Goal: Information Seeking & Learning: Find specific fact

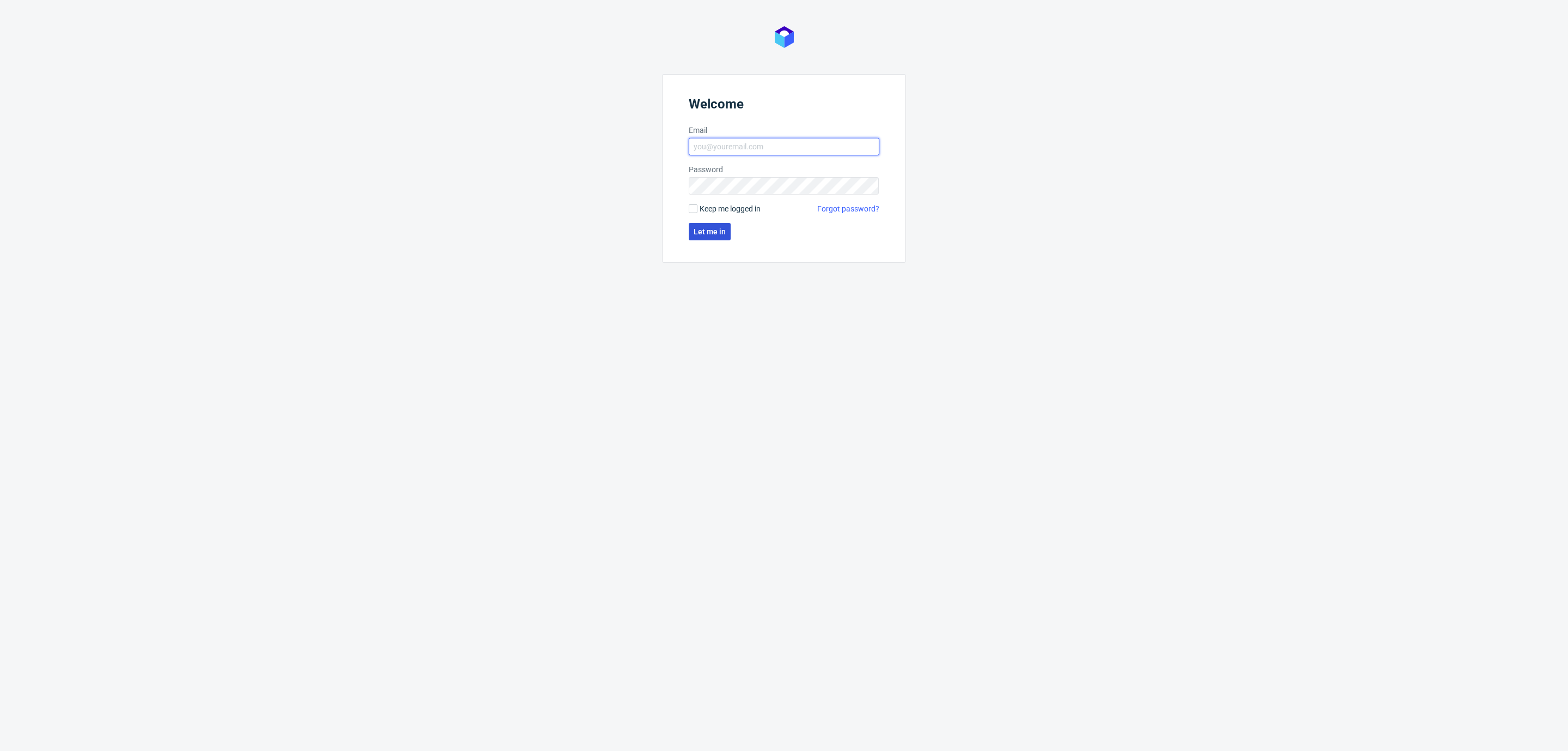
type input "[EMAIL_ADDRESS][DOMAIN_NAME]"
click at [722, 233] on span "Let me in" at bounding box center [710, 231] width 32 height 8
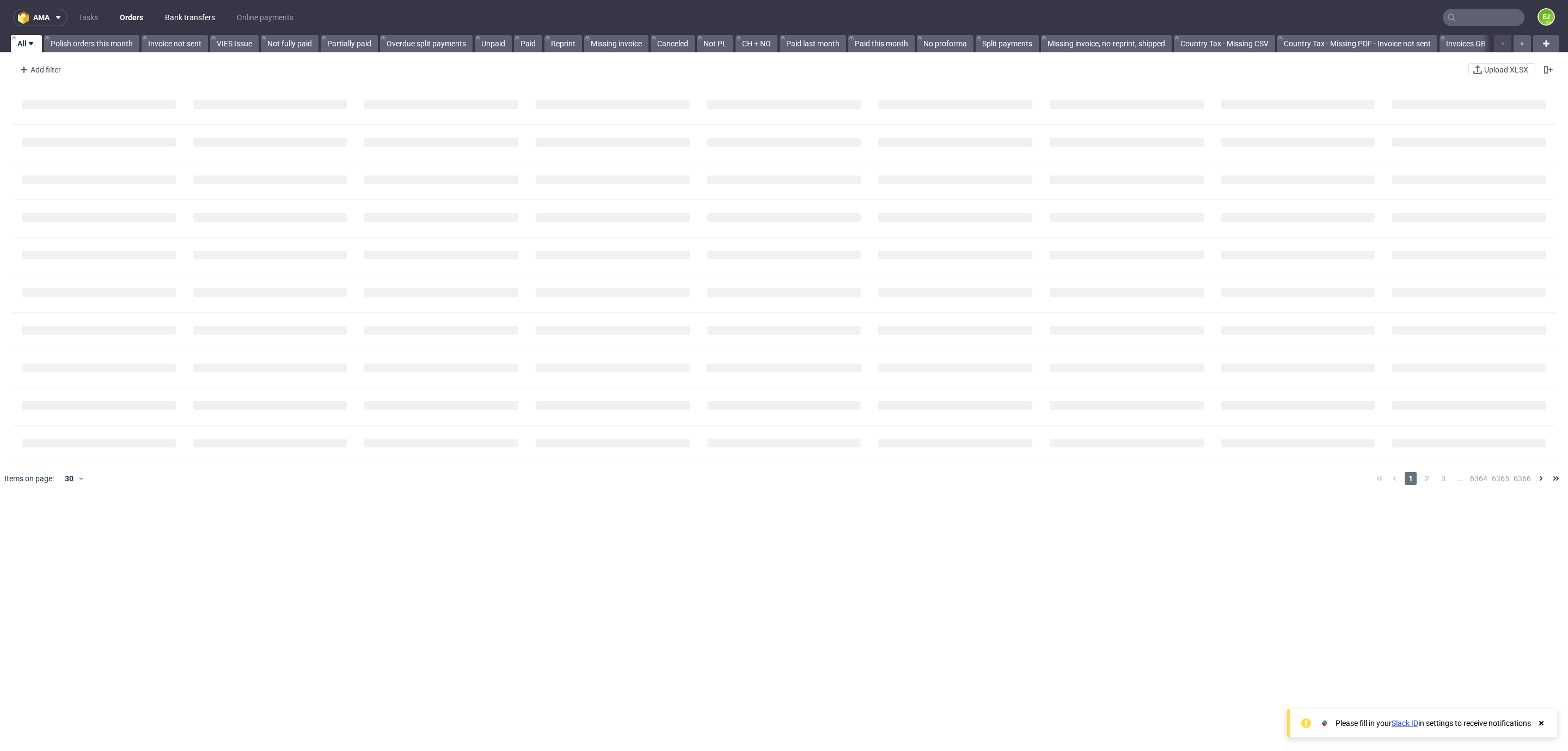
click at [197, 15] on link "Bank transfers" at bounding box center [190, 17] width 63 height 18
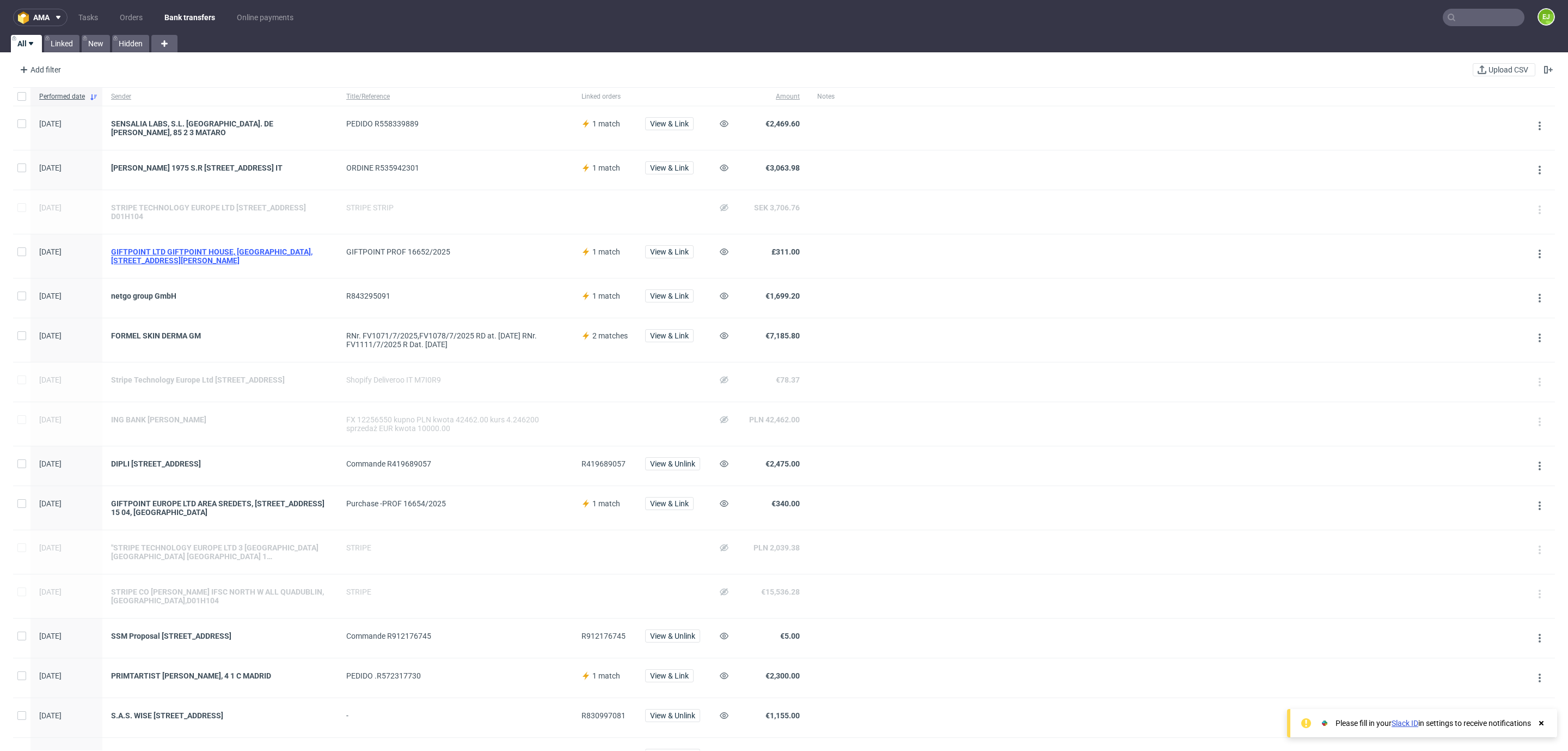
click at [268, 253] on div "GIFTPOINT LTD GIFTPOINT HOUSE, [GEOGRAPHIC_DATA], [STREET_ADDRESS][PERSON_NAME]" at bounding box center [220, 256] width 218 height 18
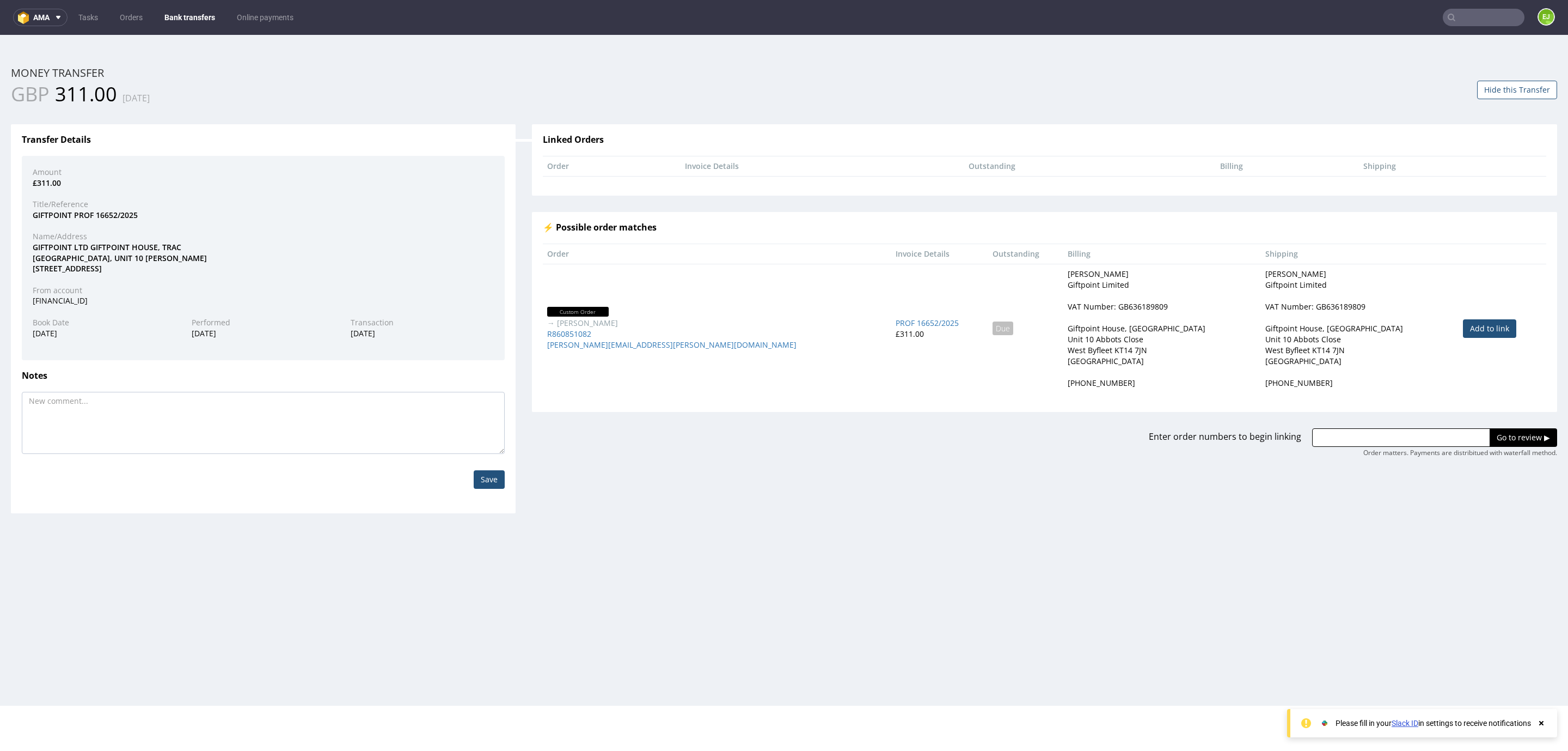
click at [1068, 309] on div "VAT Number: GB636189809" at bounding box center [1118, 307] width 100 height 11
copy div "GB636189809"
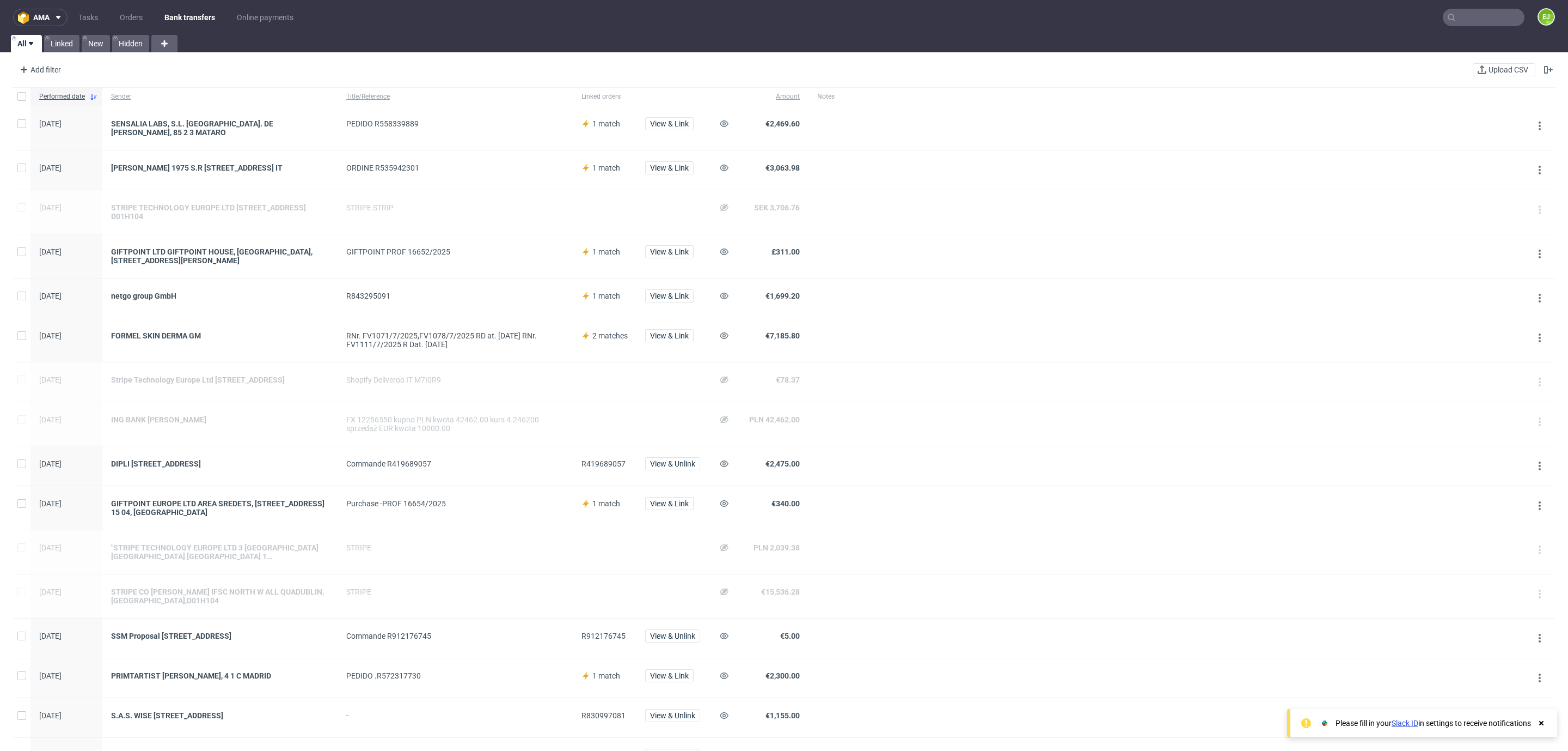
scroll to position [428, 0]
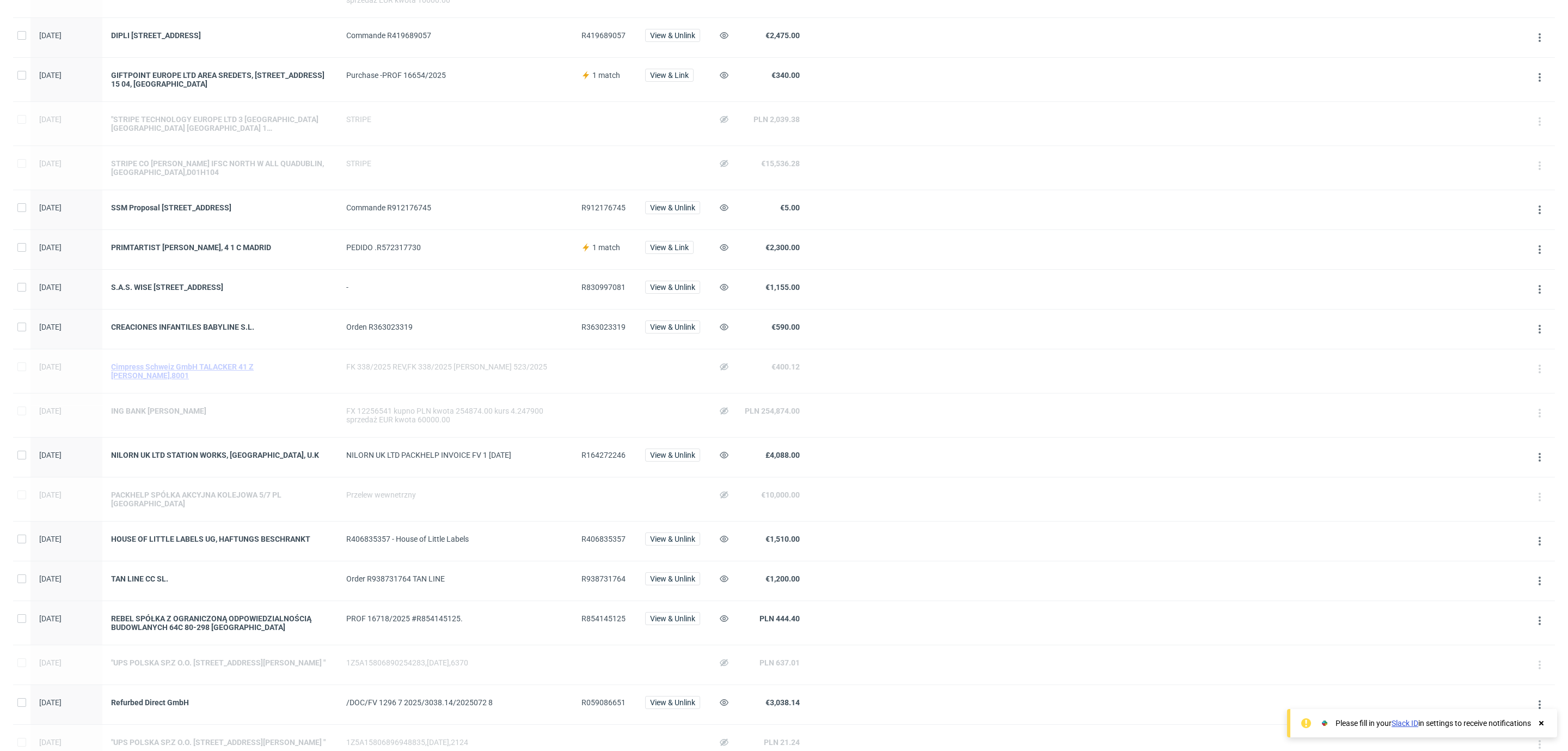
click at [203, 376] on div "Cimpress Schweiz GmbH TALACKER 41 Z [PERSON_NAME],8001" at bounding box center [220, 371] width 218 height 18
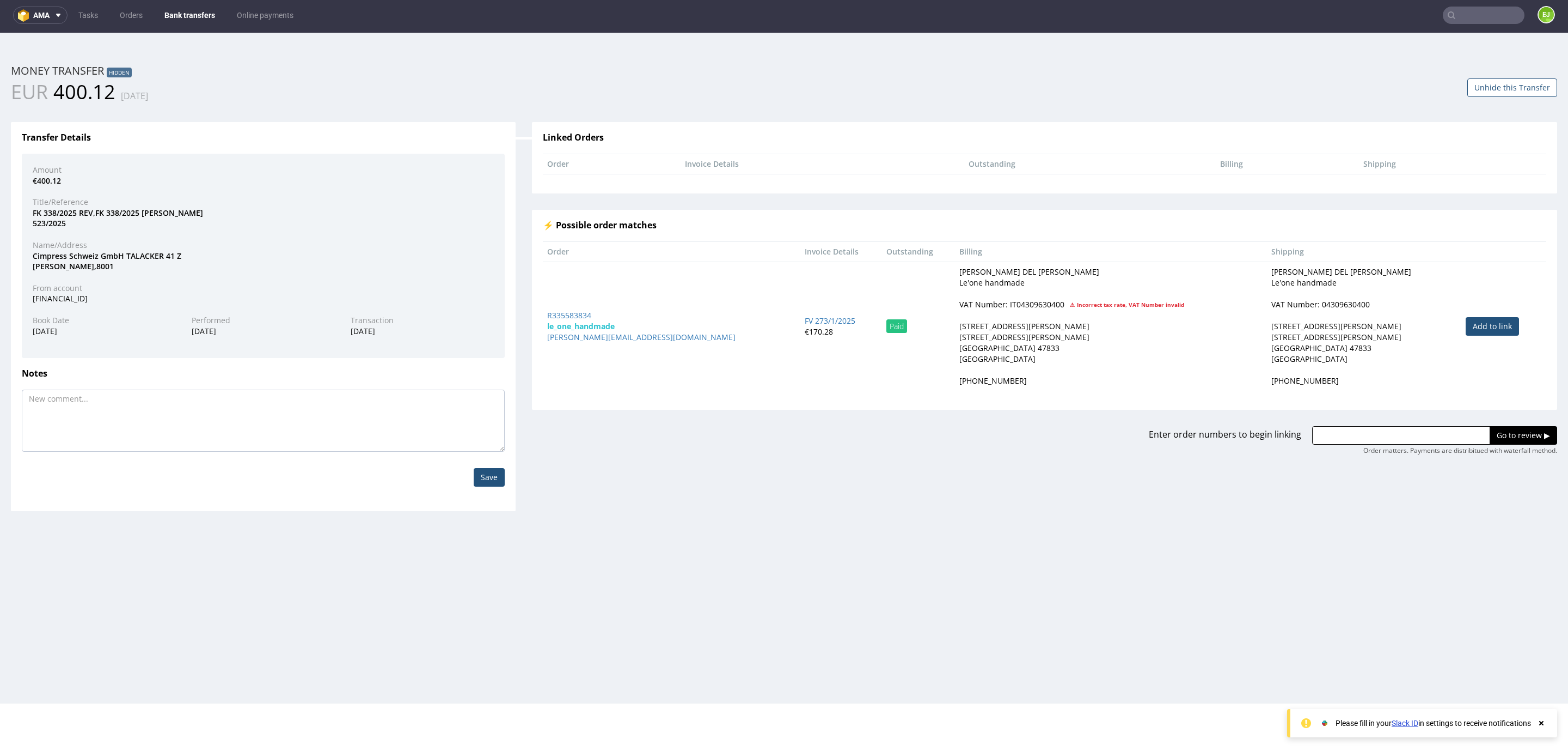
click at [961, 305] on div "VAT Number: IT04309630400" at bounding box center [1012, 305] width 105 height 11
copy div "IT04309630400"
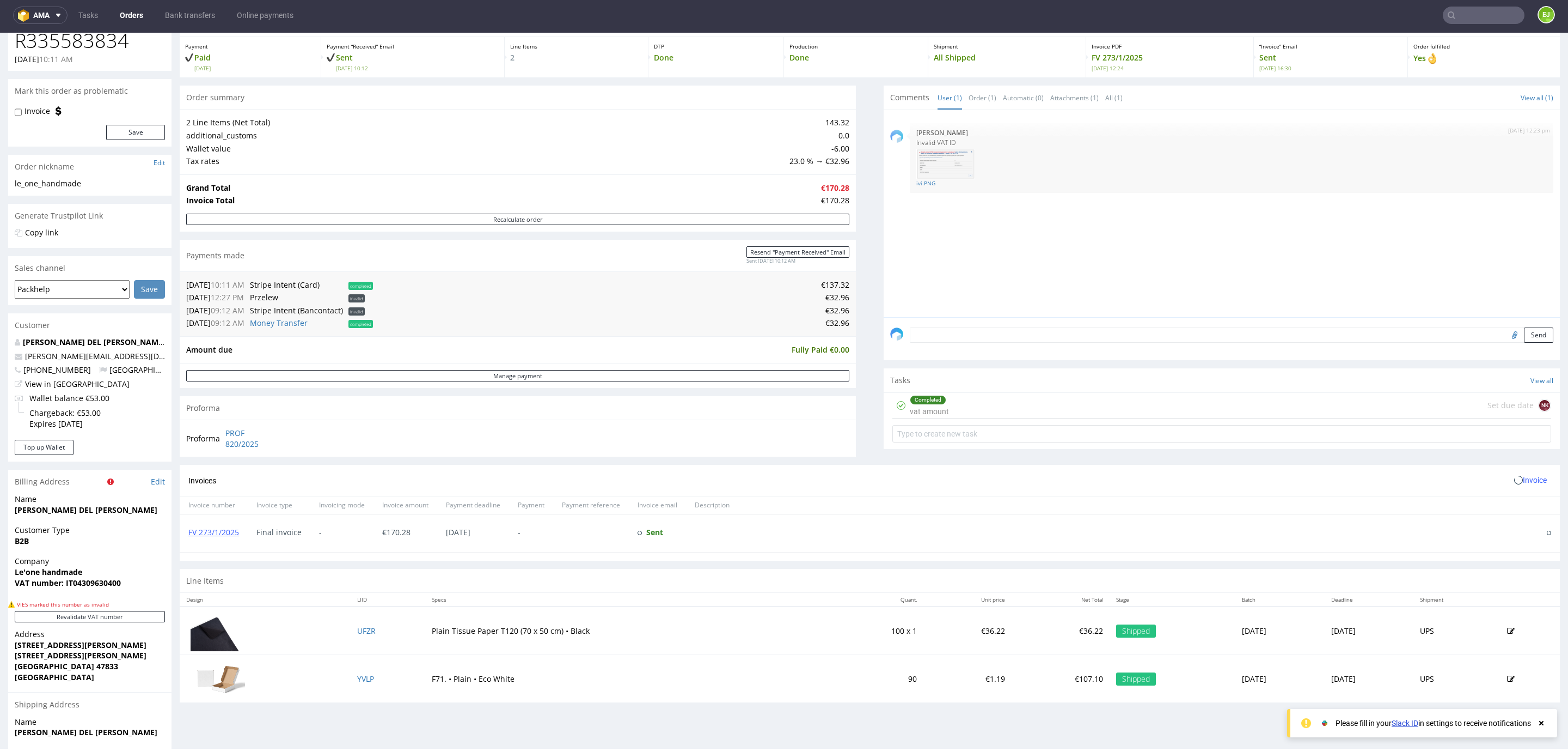
scroll to position [86, 0]
click at [204, 536] on link "FV 273/1/2025" at bounding box center [213, 531] width 51 height 10
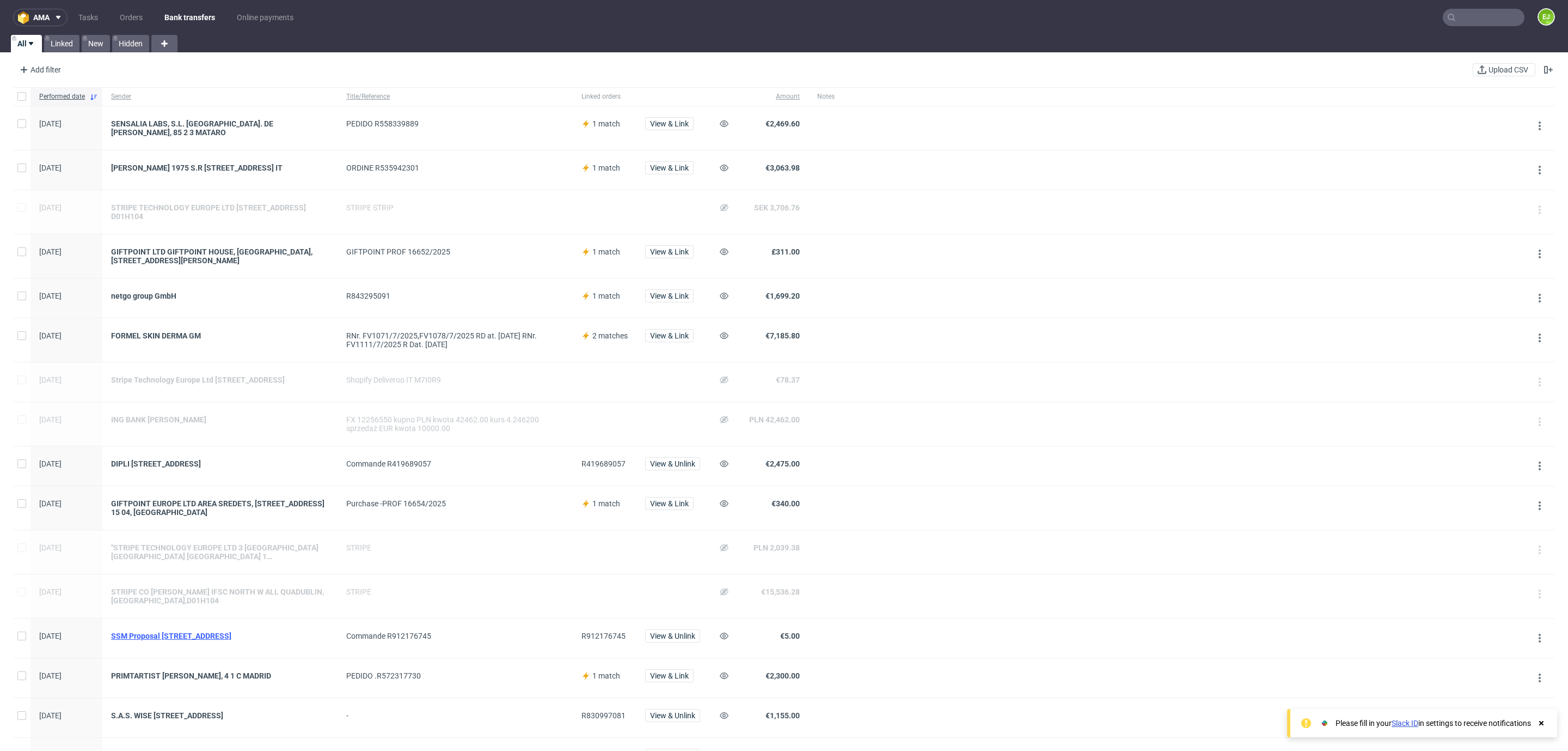
click at [237, 640] on div "SSM Proposal [STREET_ADDRESS]" at bounding box center [220, 636] width 218 height 9
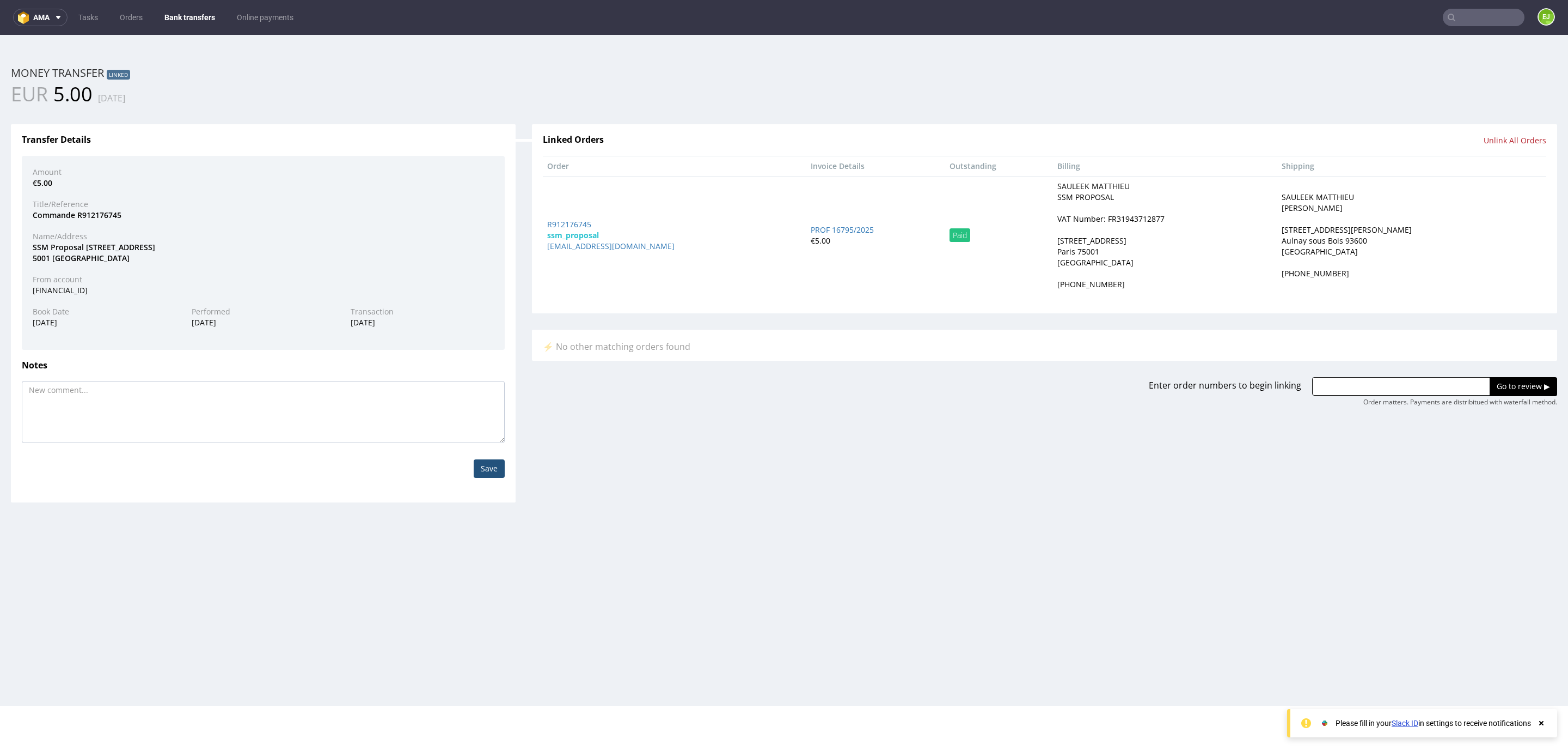
click at [1097, 221] on div "VAT Number: FR31943712877" at bounding box center [1111, 219] width 107 height 11
copy div "FR31943712877"
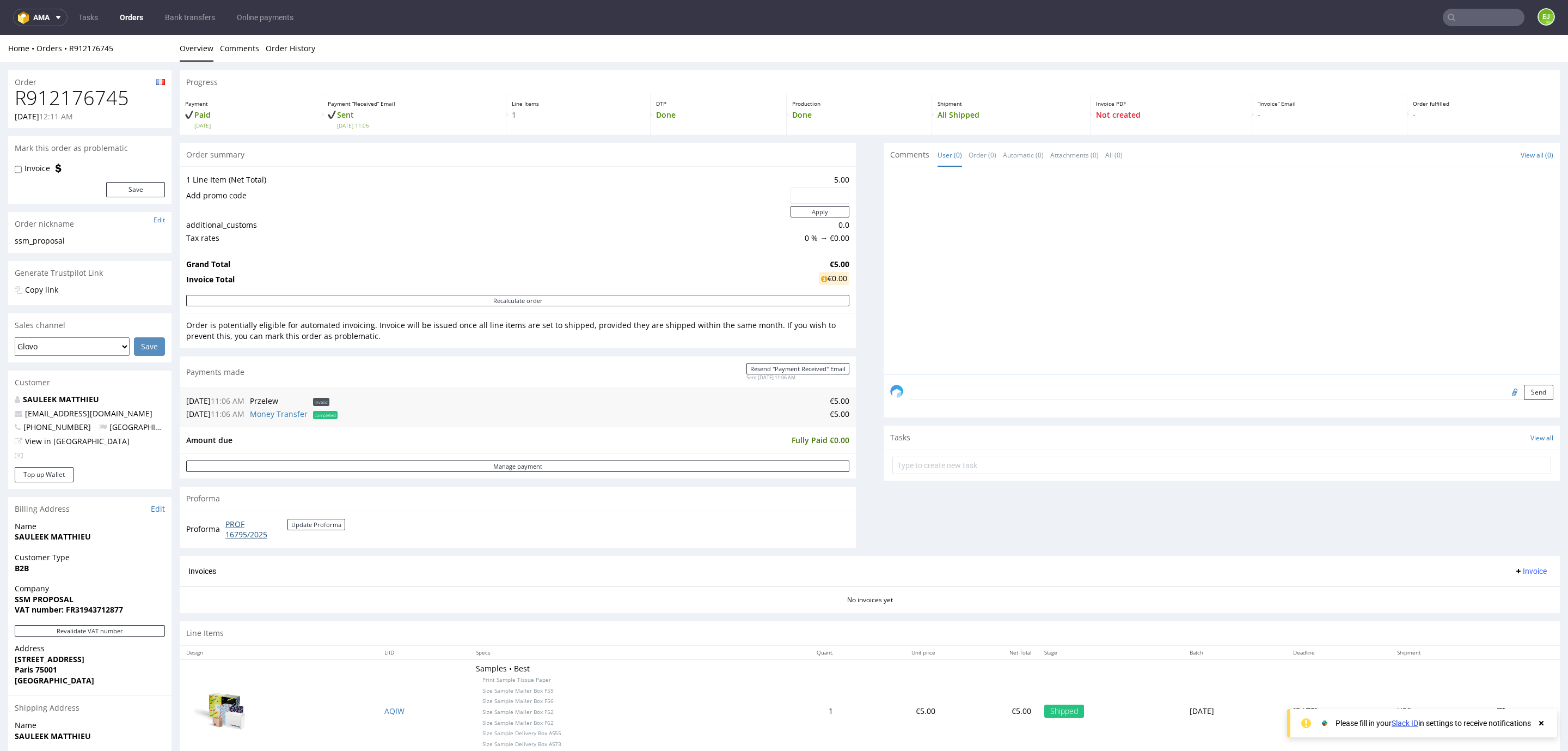
click at [240, 520] on link "PROF 16795/2025" at bounding box center [256, 529] width 62 height 21
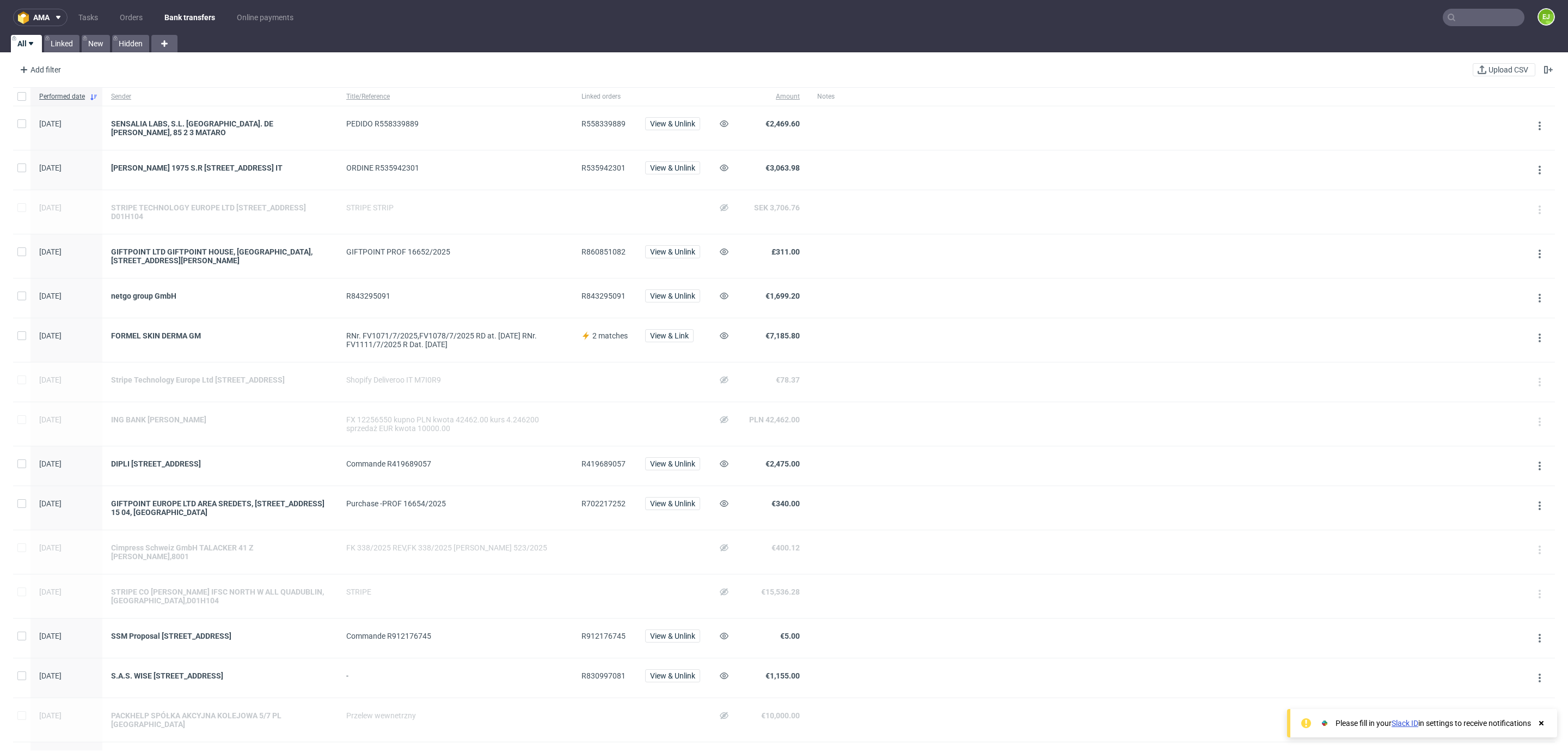
click at [595, 250] on span "R860851082" at bounding box center [603, 252] width 44 height 9
copy span "R860851082"
click at [601, 507] on span "R702217252" at bounding box center [603, 503] width 44 height 9
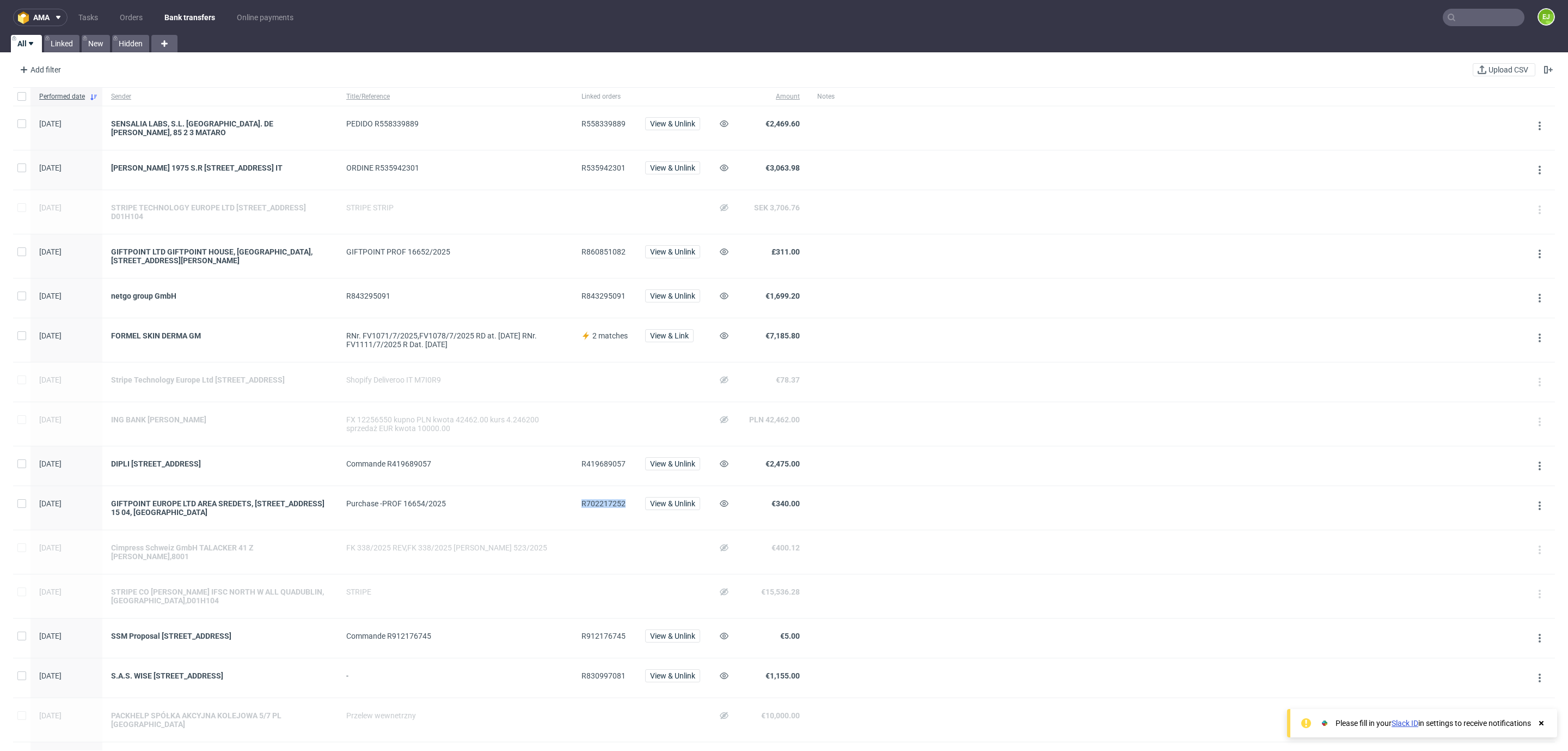
copy span "R702217252"
click at [595, 680] on span "R830997081" at bounding box center [603, 675] width 44 height 9
copy span "R830997081"
click at [286, 552] on div "Cimpress Schweiz GmbH TALACKER 41 Z [PERSON_NAME],8001" at bounding box center [220, 552] width 218 height 18
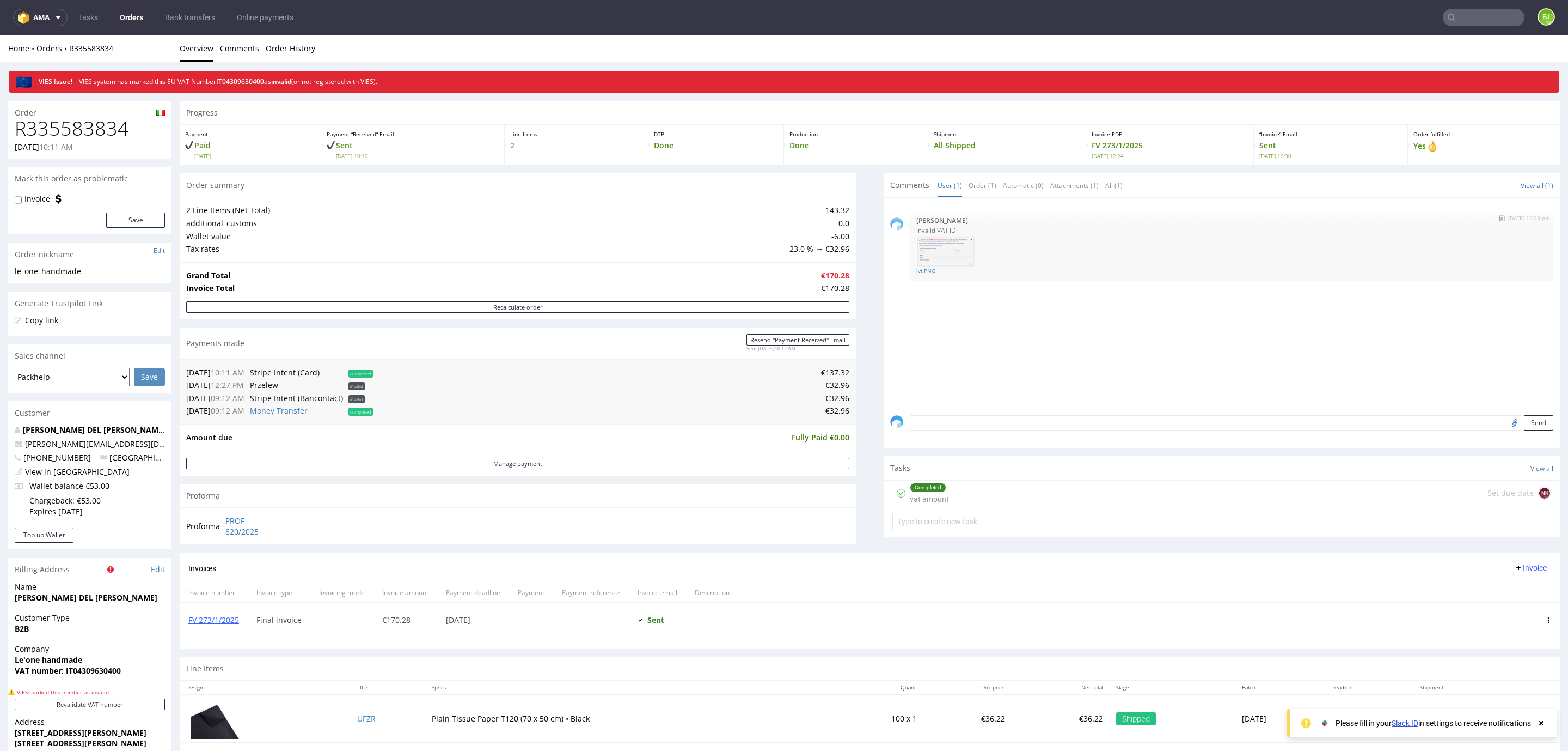
click at [953, 264] on img at bounding box center [945, 252] width 59 height 30
click at [928, 492] on div "Completed" at bounding box center [928, 487] width 35 height 9
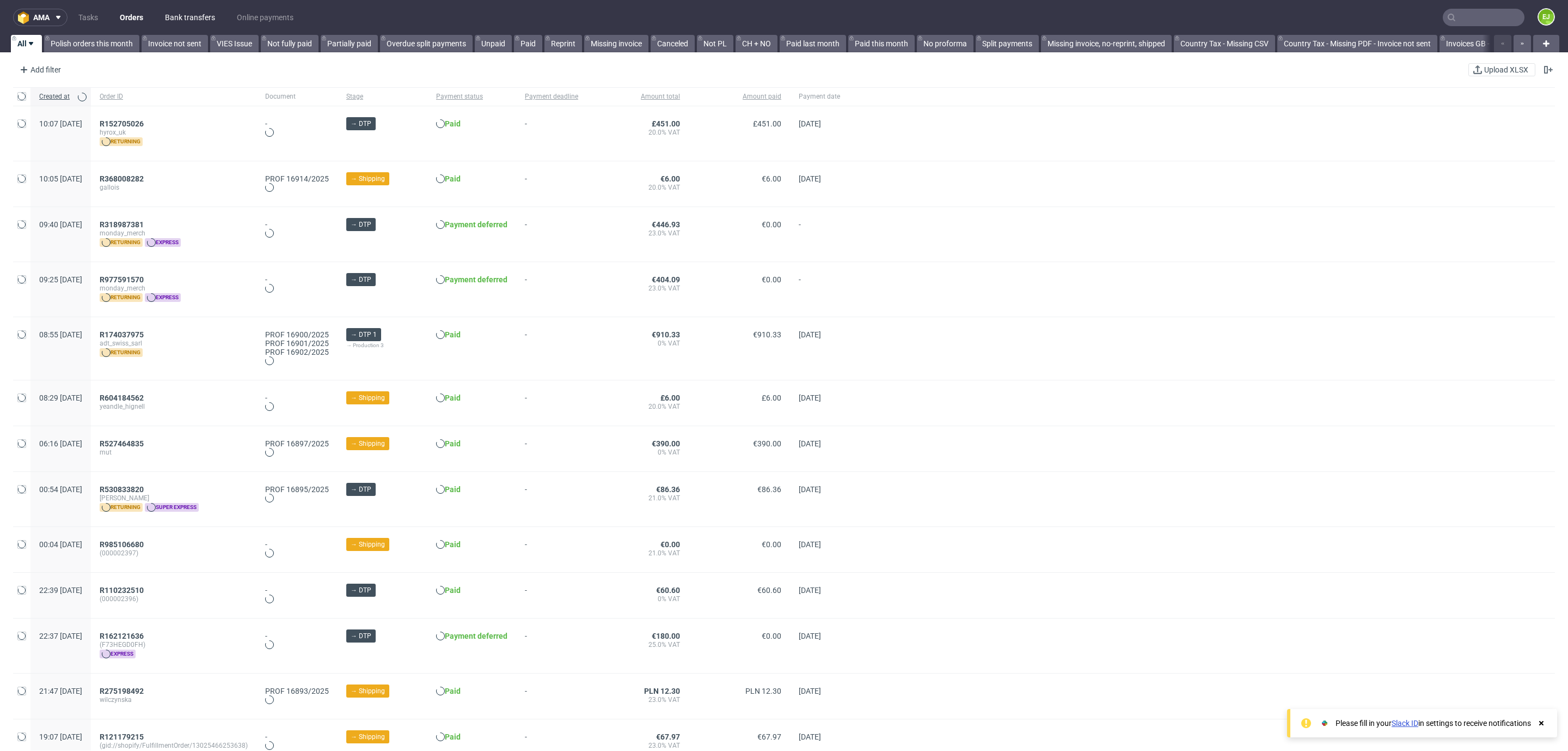
click at [178, 15] on link "Bank transfers" at bounding box center [190, 17] width 63 height 18
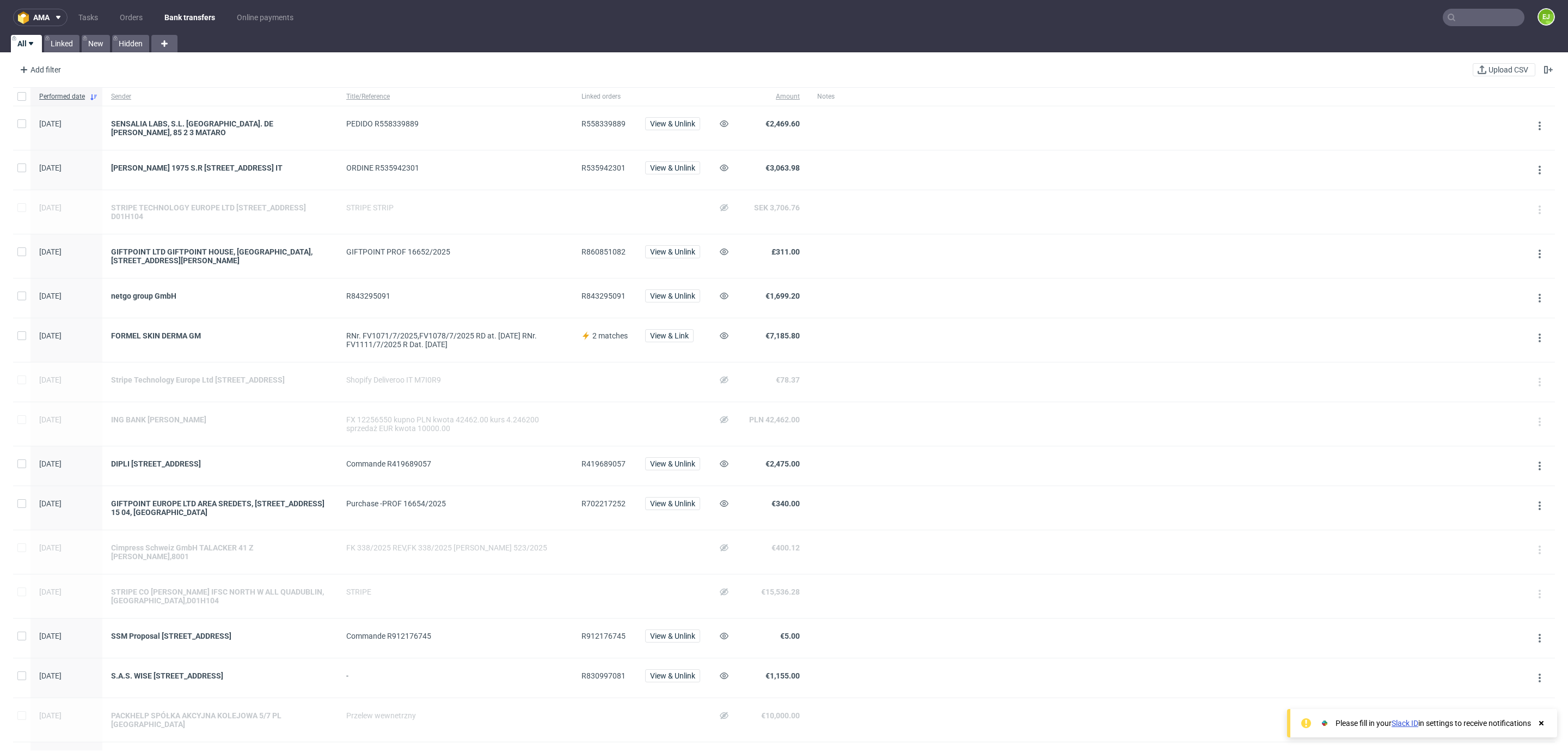
scroll to position [509, 0]
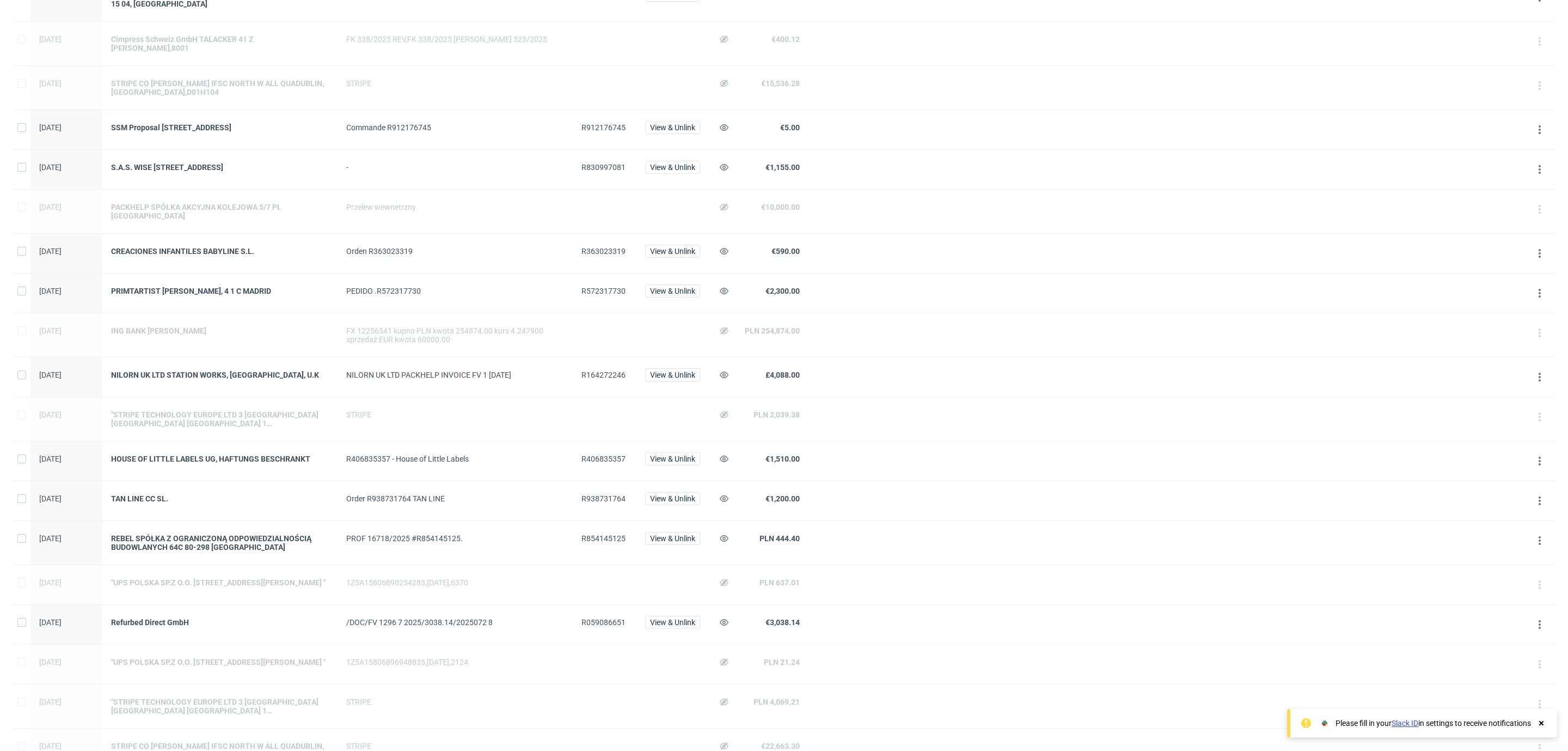
click at [607, 372] on span "R164272246" at bounding box center [603, 375] width 44 height 9
copy span "R164272246"
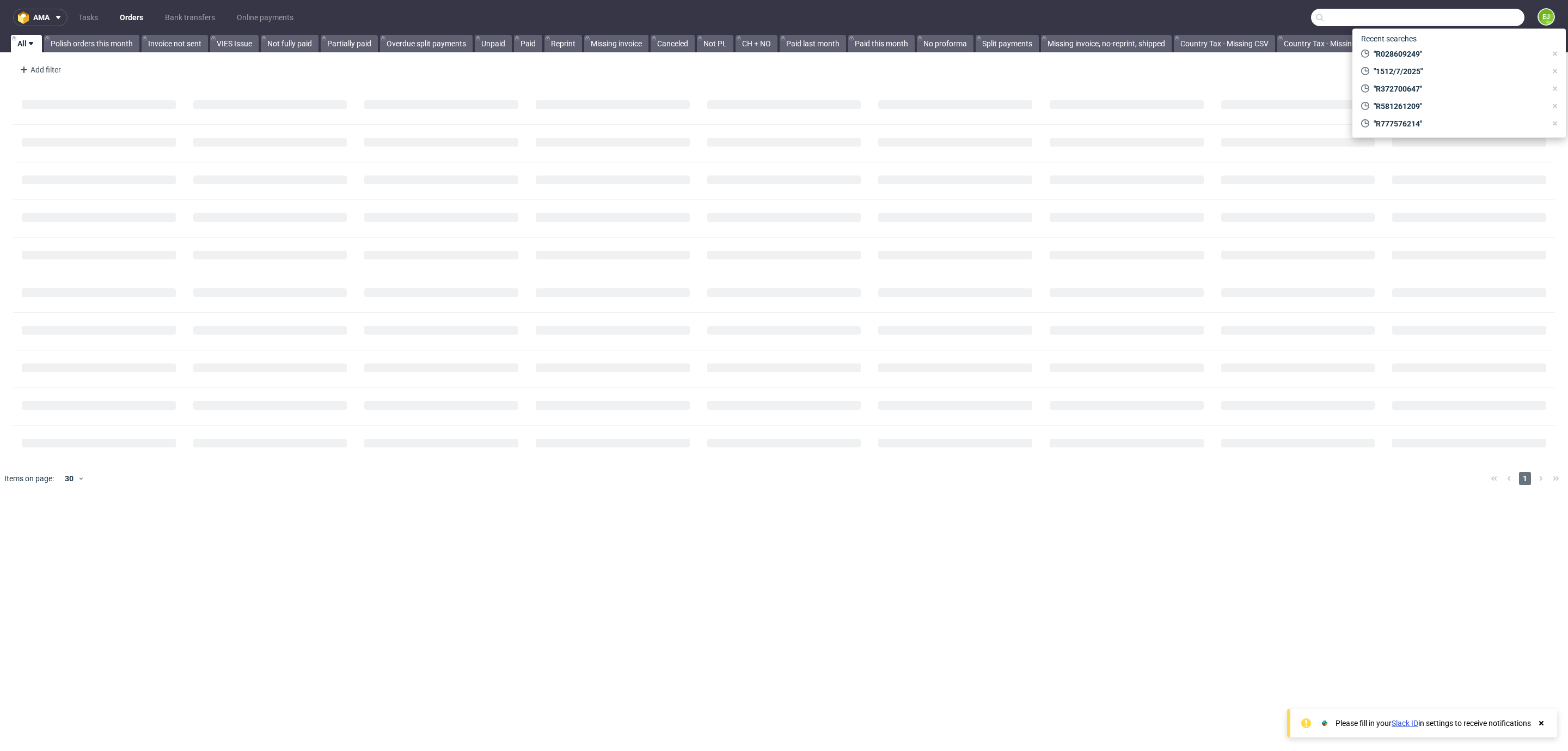
click at [1449, 15] on input "text" at bounding box center [1418, 17] width 214 height 18
paste input "steph@vanhoffe-btc.nl"
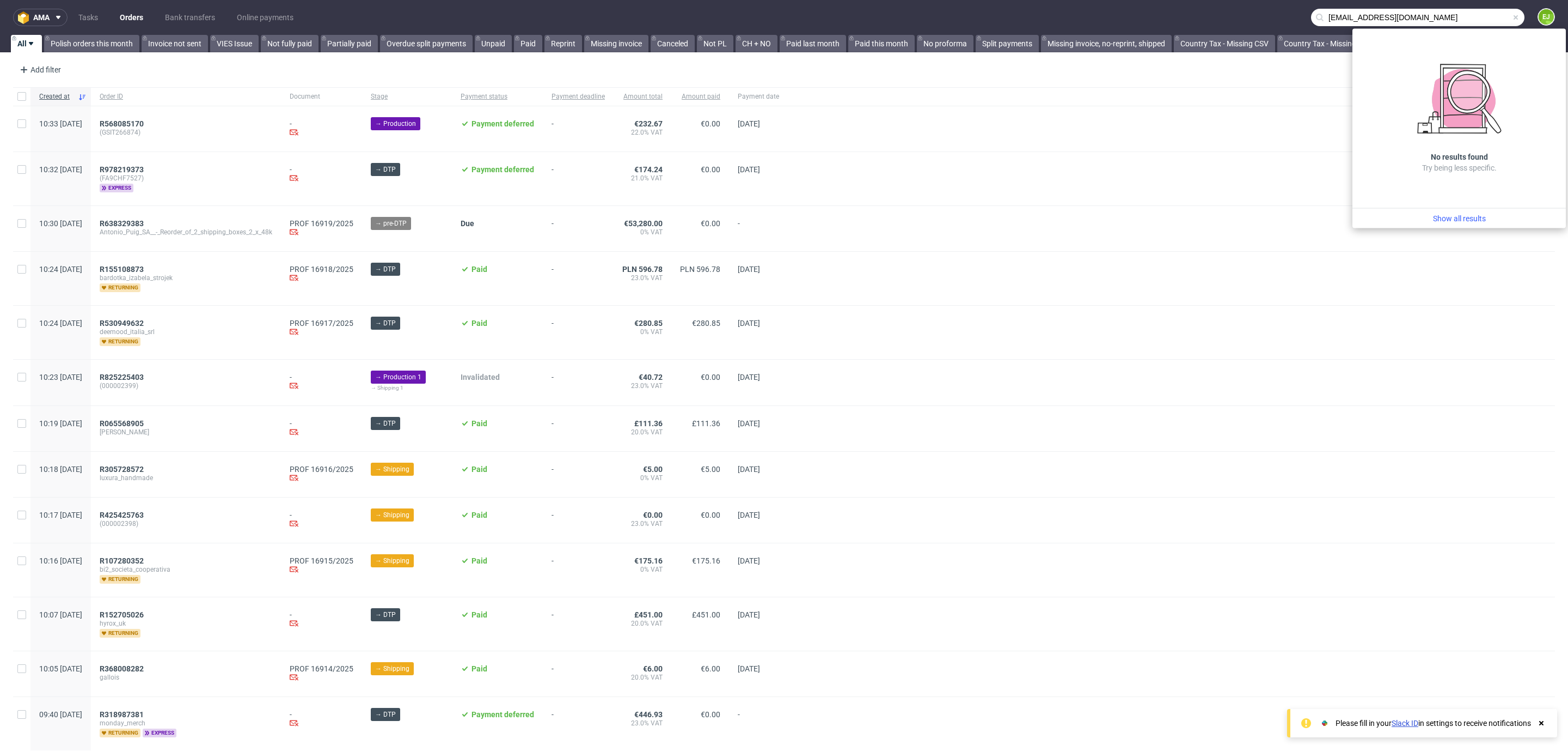
type input "steph@vanhoffe-btc.nl"
